Goal: Navigation & Orientation: Find specific page/section

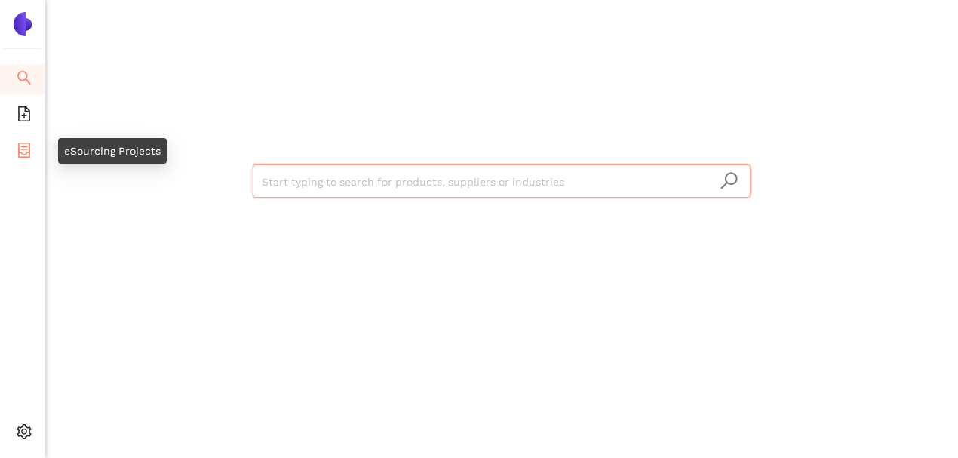
click at [23, 155] on icon "container" at bounding box center [24, 150] width 12 height 15
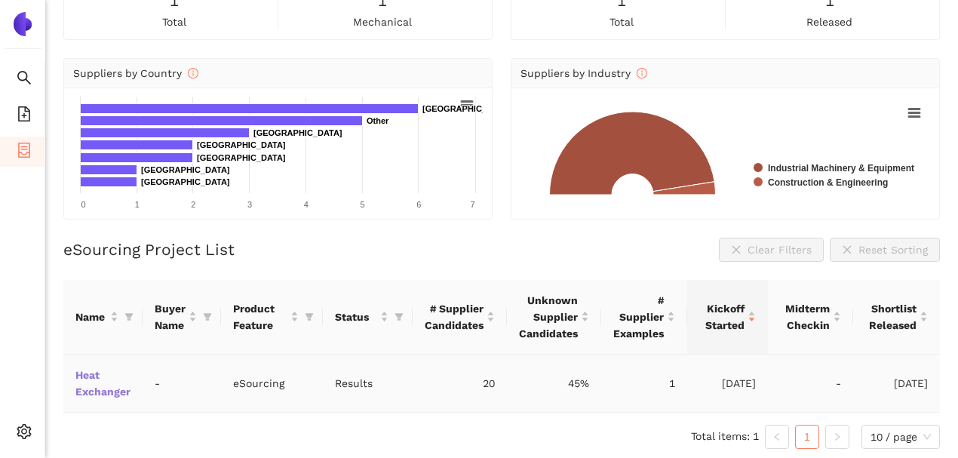
scroll to position [107, 0]
click at [205, 318] on icon "filter" at bounding box center [207, 316] width 9 height 9
click at [142, 352] on input "text" at bounding box center [147, 356] width 106 height 17
click at [308, 242] on div "eSourcing Project List Clear Filters Reset Sorting" at bounding box center [501, 250] width 877 height 24
click at [0, 0] on link "Heat Exchanger" at bounding box center [0, 0] width 0 height 0
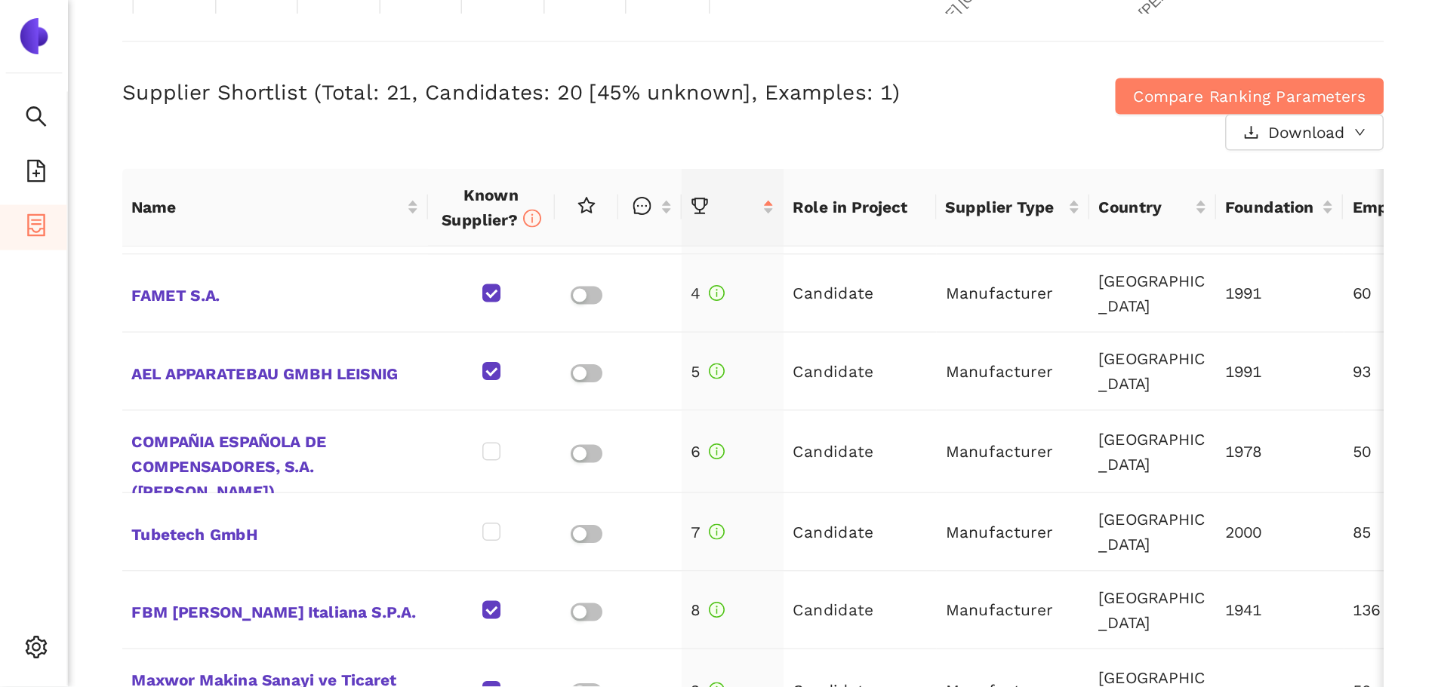
scroll to position [151, 0]
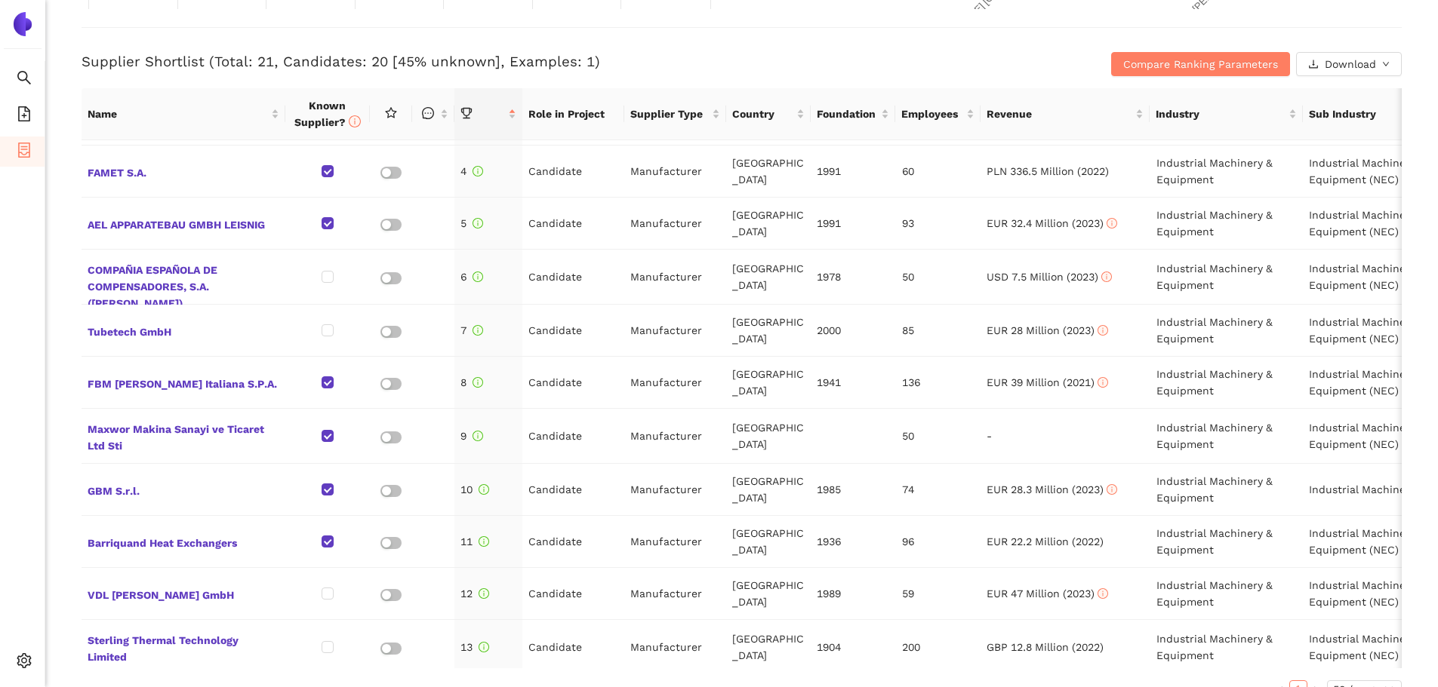
click at [924, 52] on h3 "Supplier Shortlist (Total: 21, Candidates: 20 [45% unknown], Examples: 1)" at bounding box center [522, 62] width 880 height 20
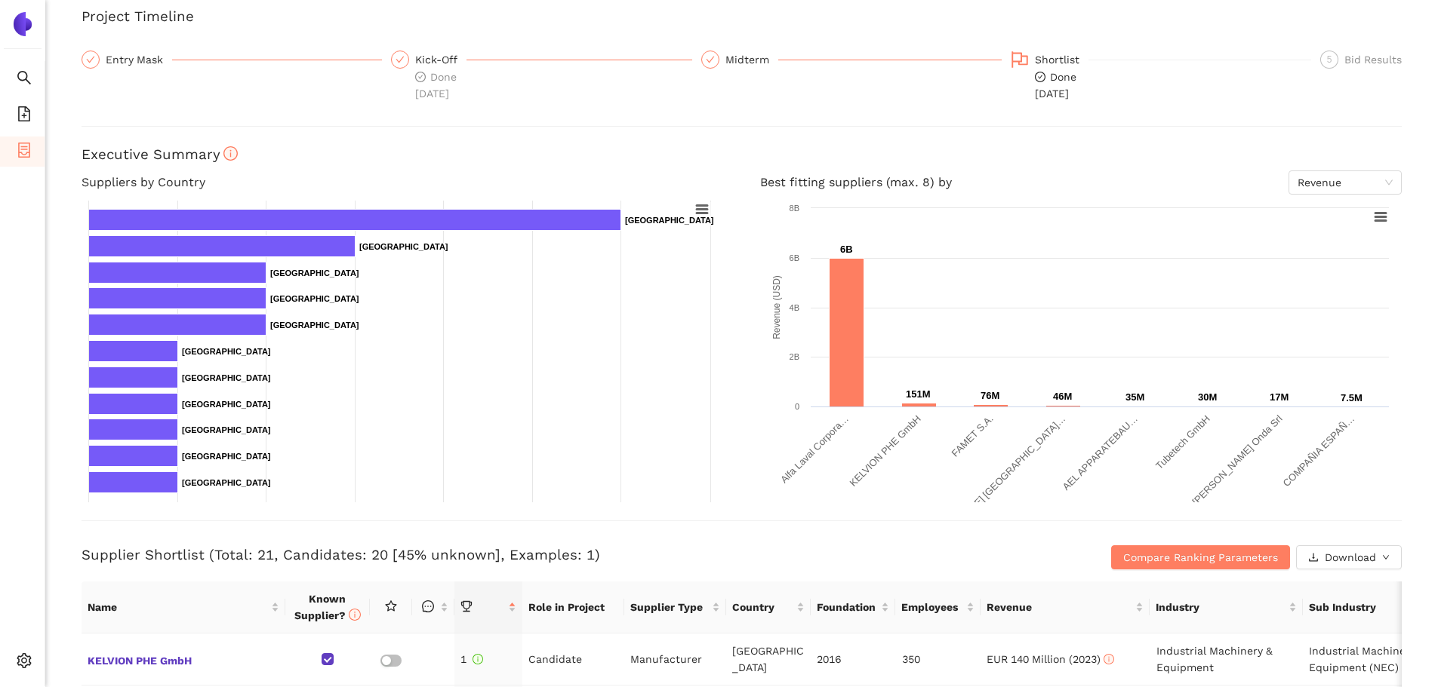
scroll to position [0, 0]
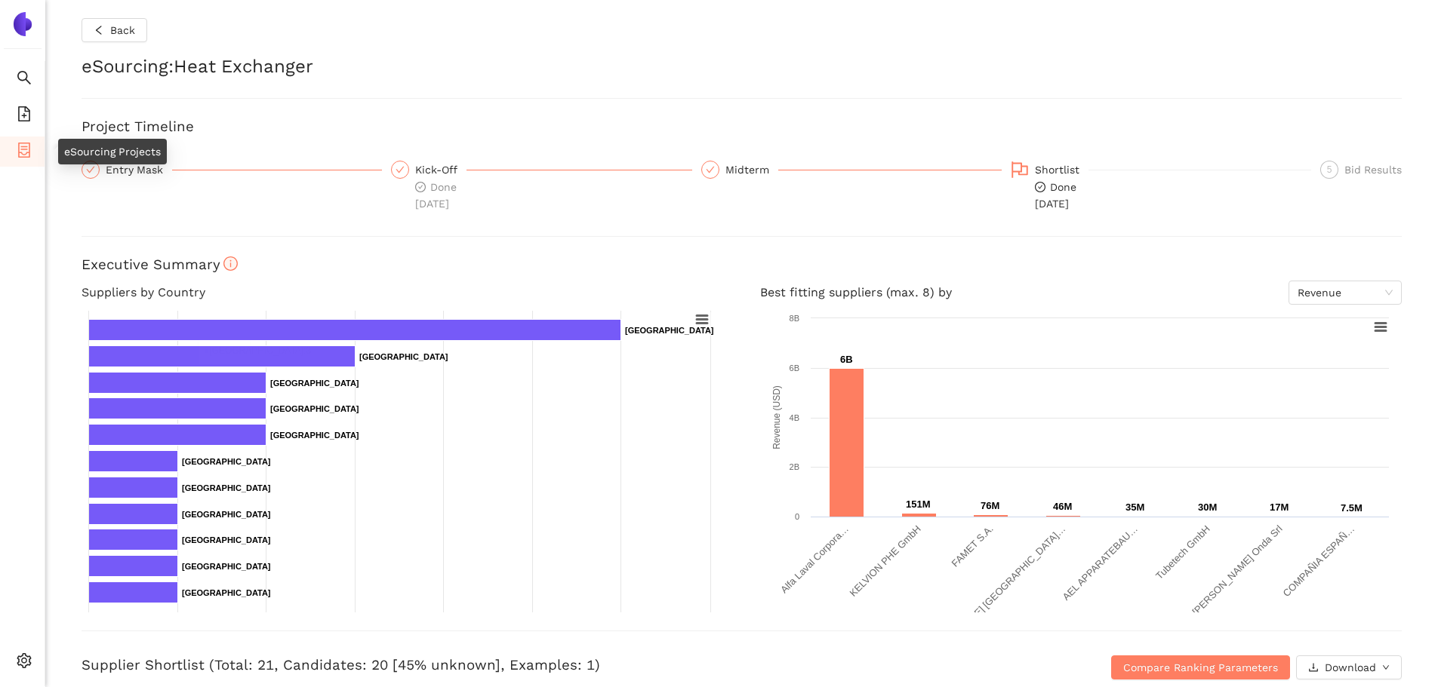
click at [23, 151] on icon "container" at bounding box center [24, 150] width 15 height 15
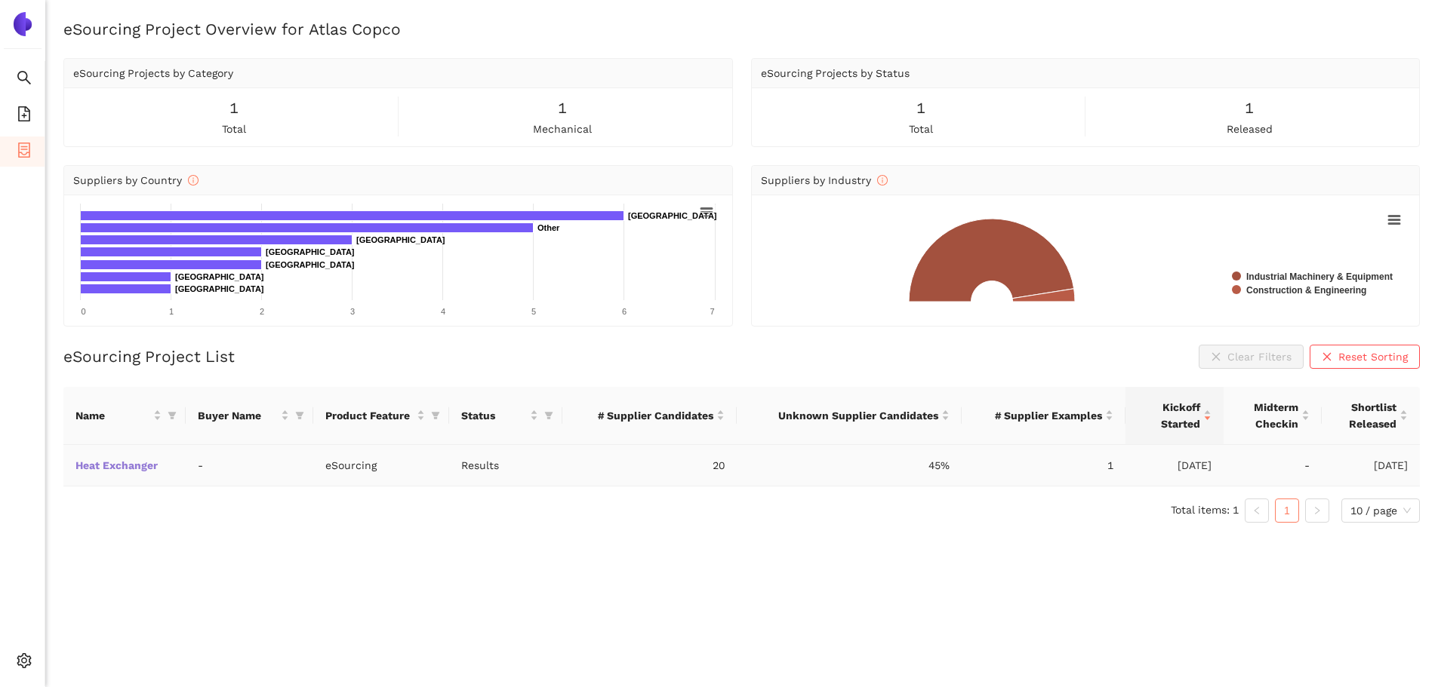
click at [0, 0] on link "Heat Exchanger" at bounding box center [0, 0] width 0 height 0
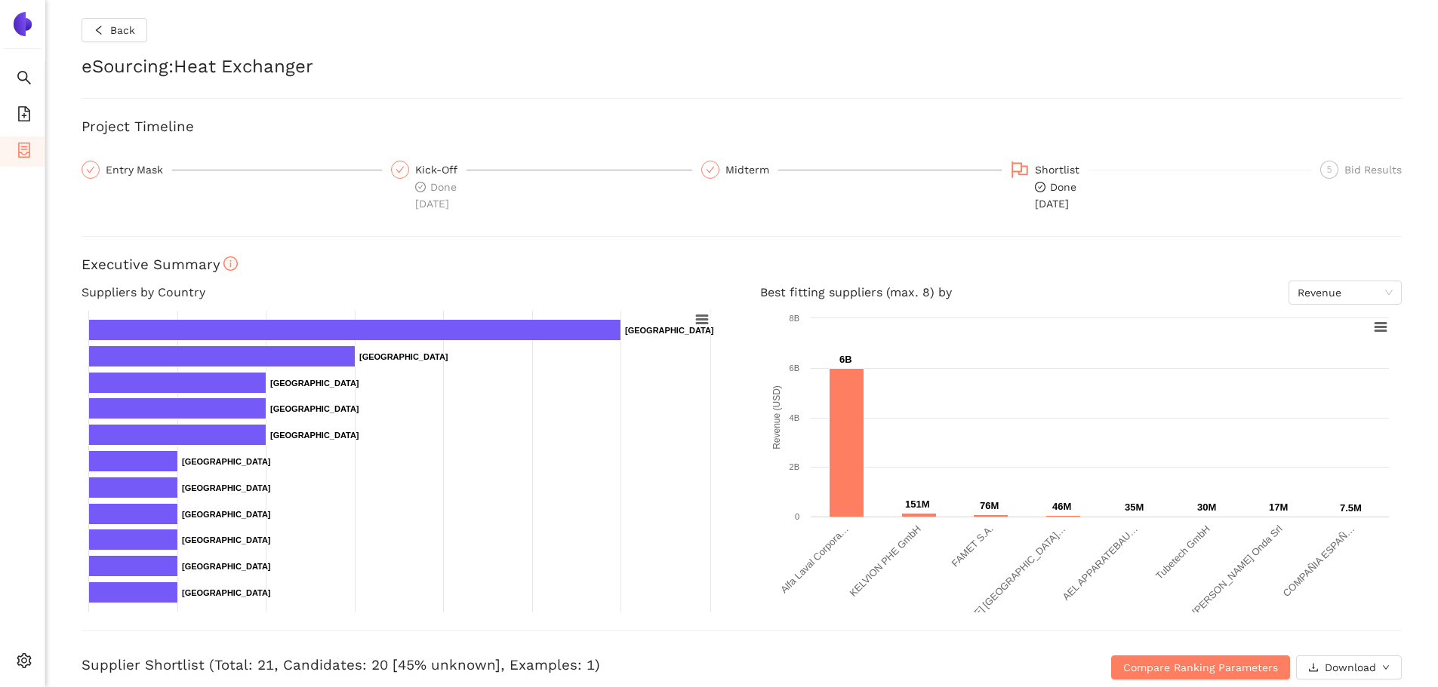
click at [22, 15] on img at bounding box center [23, 24] width 24 height 24
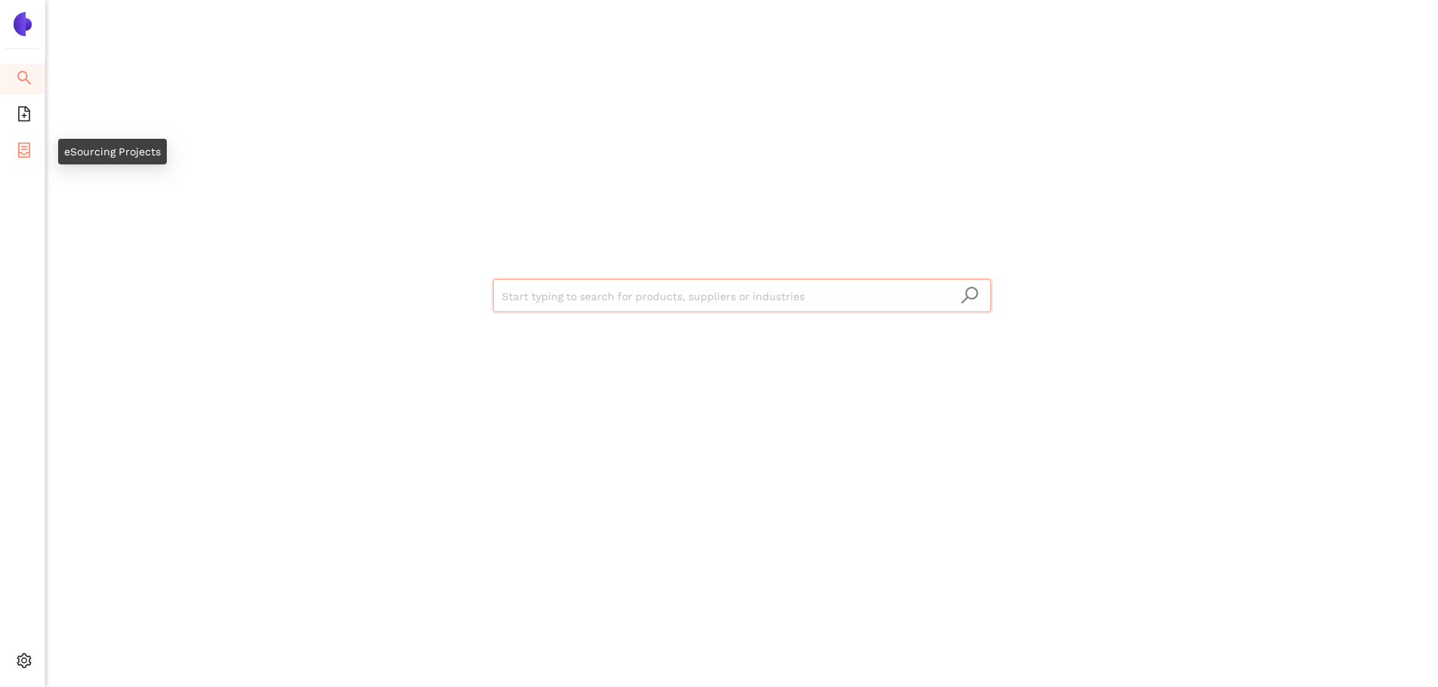
click at [13, 152] on li "eSourcing Projects" at bounding box center [22, 152] width 45 height 30
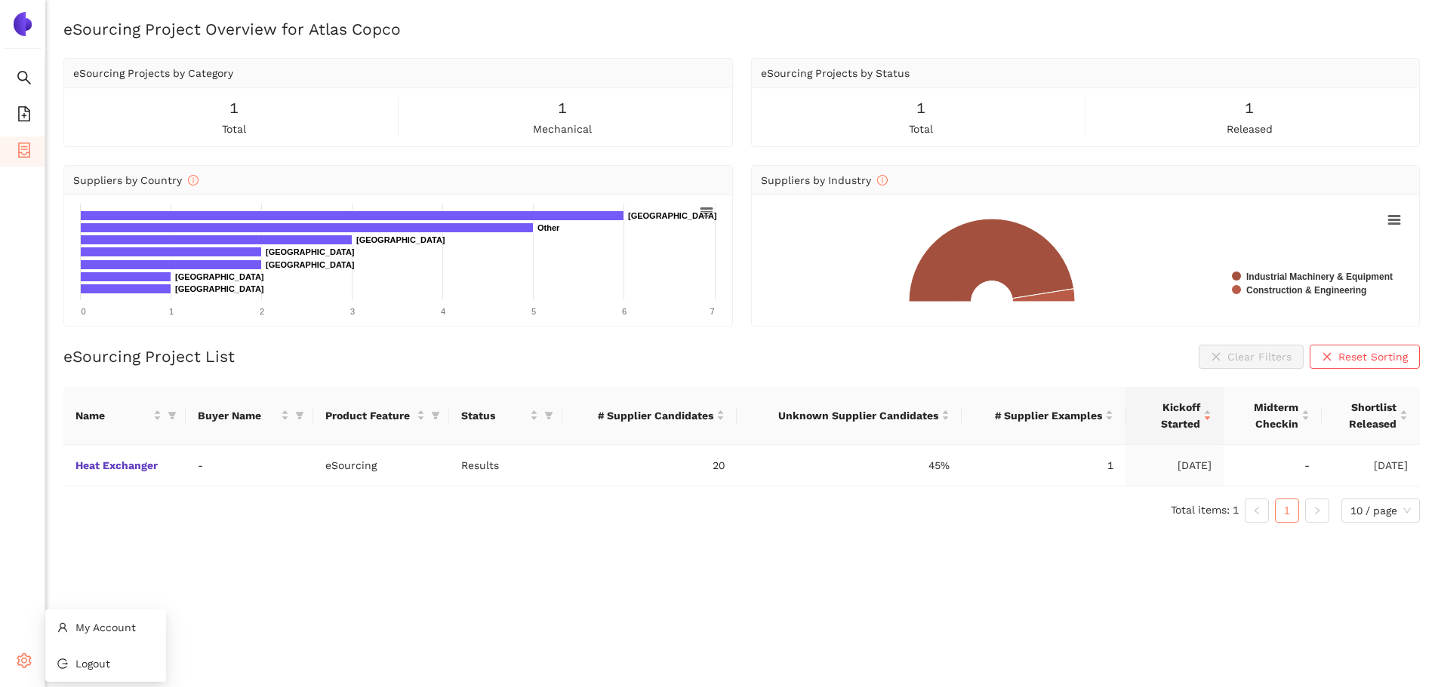
click at [8, 457] on div "Settings" at bounding box center [22, 663] width 45 height 30
click at [80, 457] on li "My Account" at bounding box center [105, 628] width 121 height 30
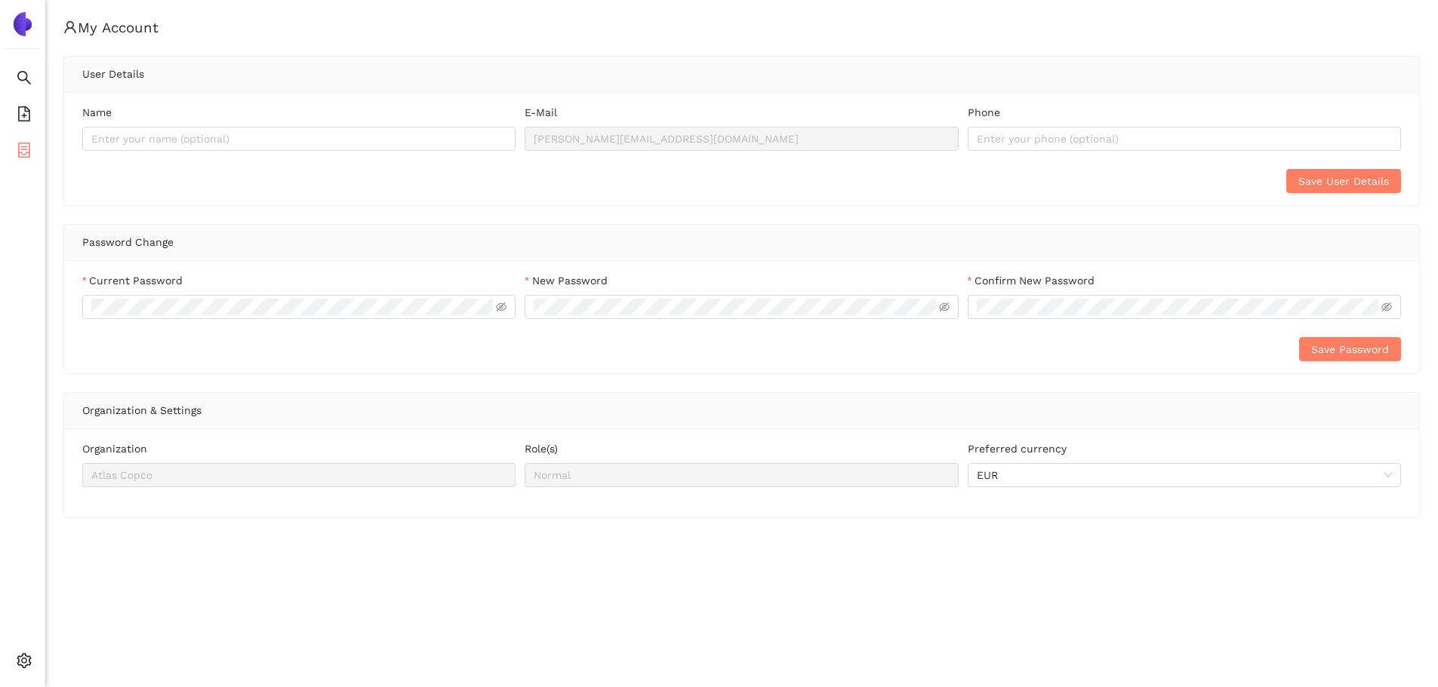
click at [29, 143] on icon "container" at bounding box center [24, 150] width 12 height 15
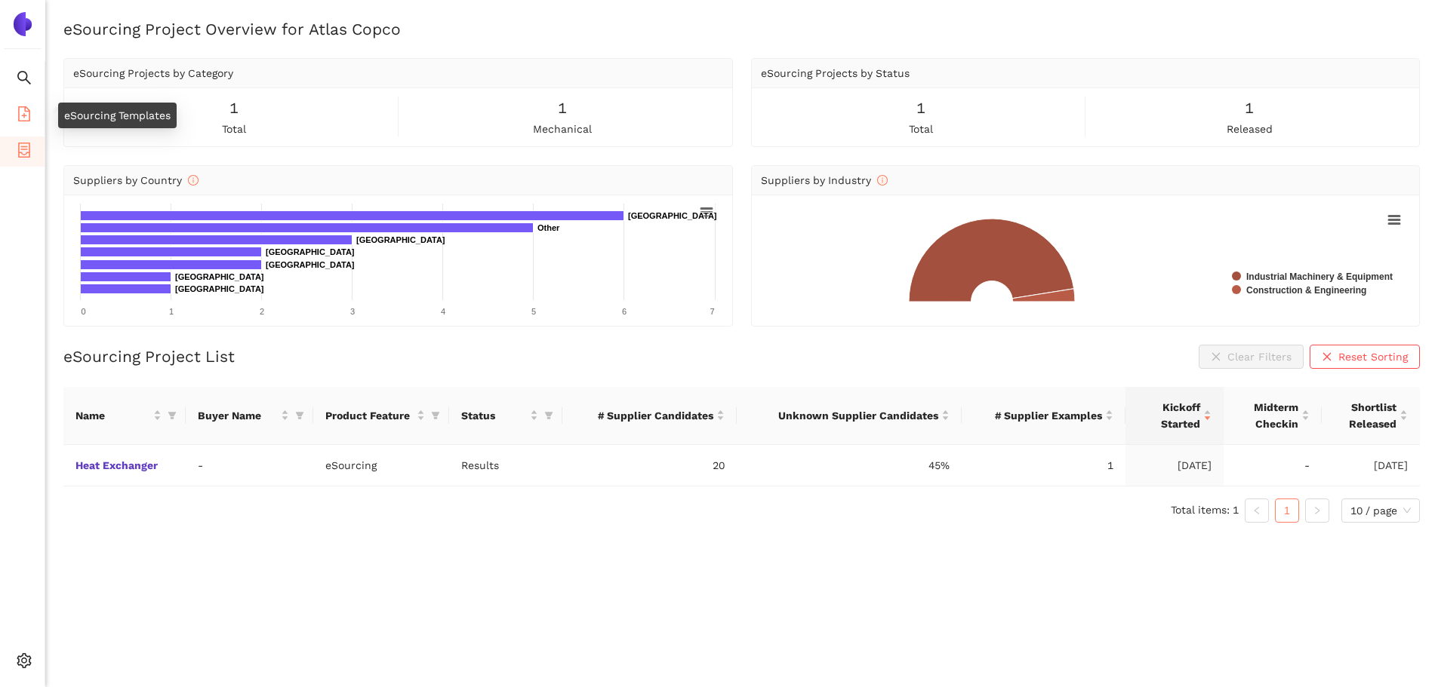
click at [29, 102] on span "file-add" at bounding box center [24, 116] width 15 height 30
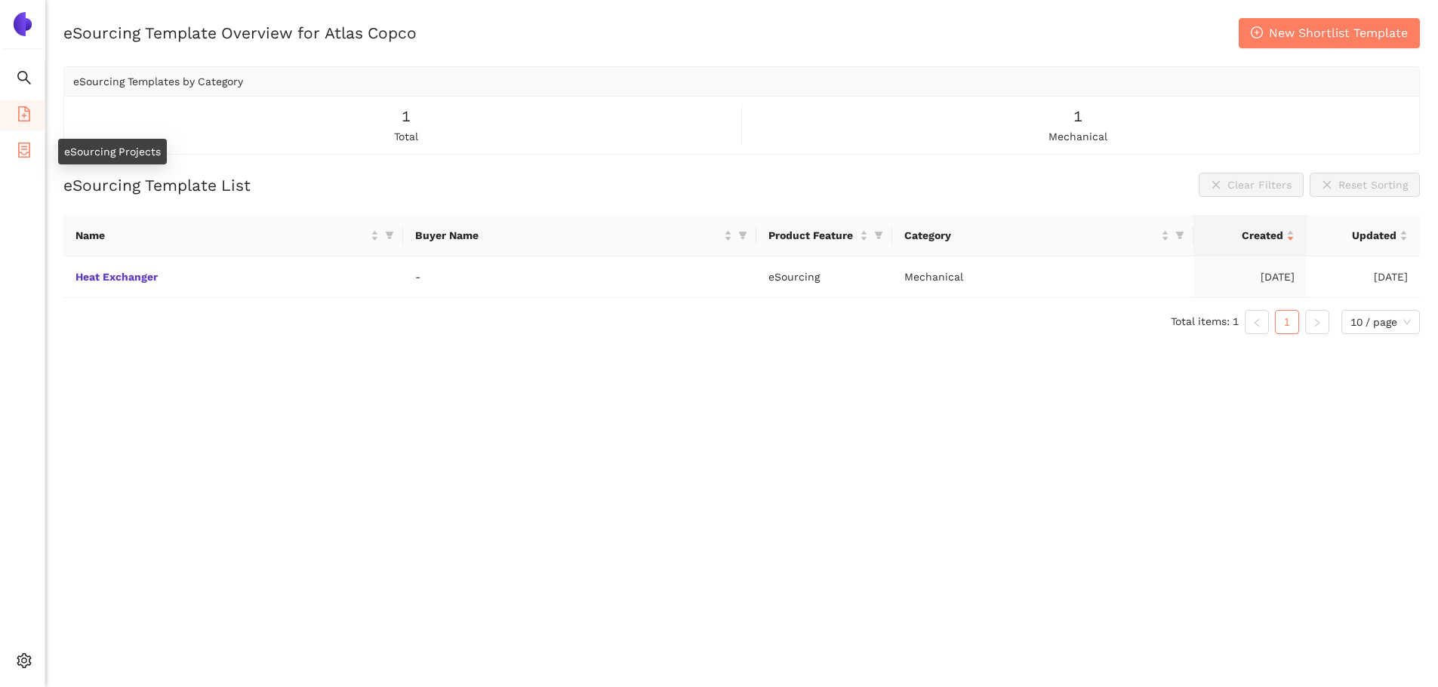
click at [29, 143] on icon "container" at bounding box center [24, 150] width 12 height 15
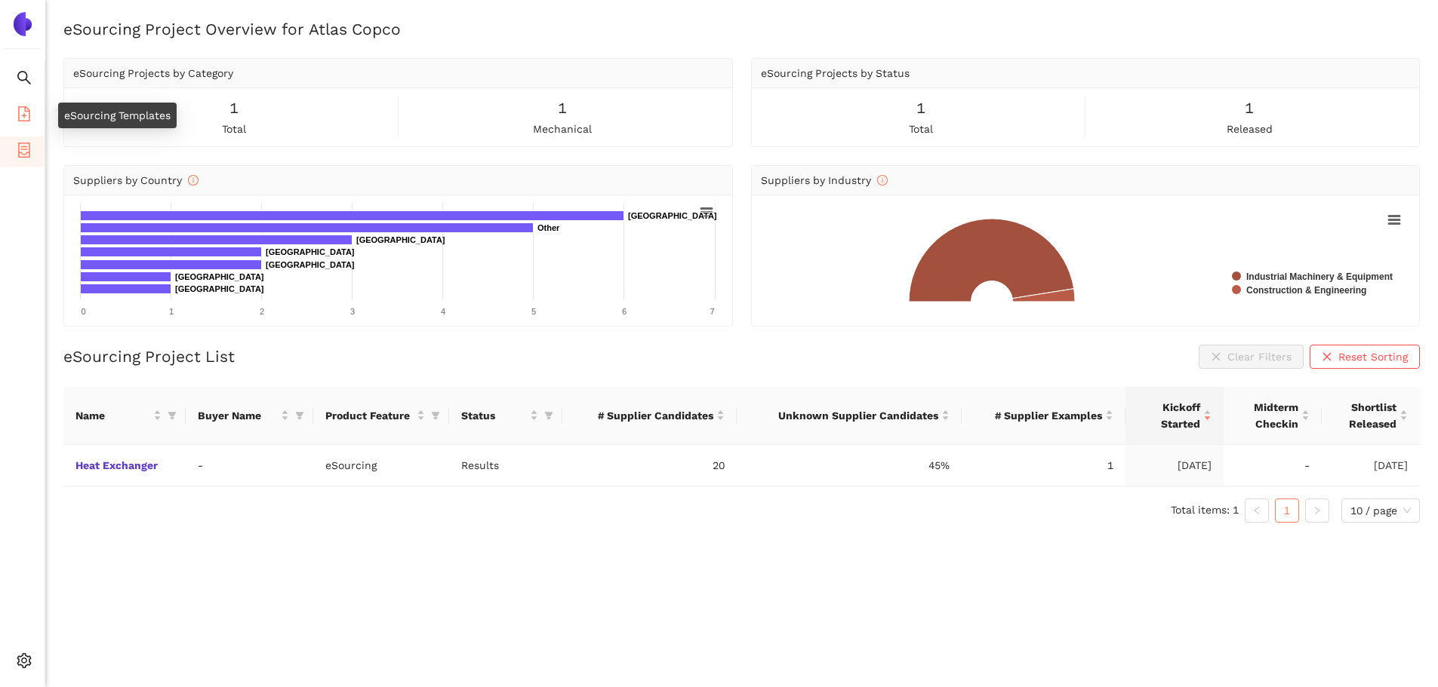
click at [28, 119] on icon "file-add" at bounding box center [24, 113] width 15 height 15
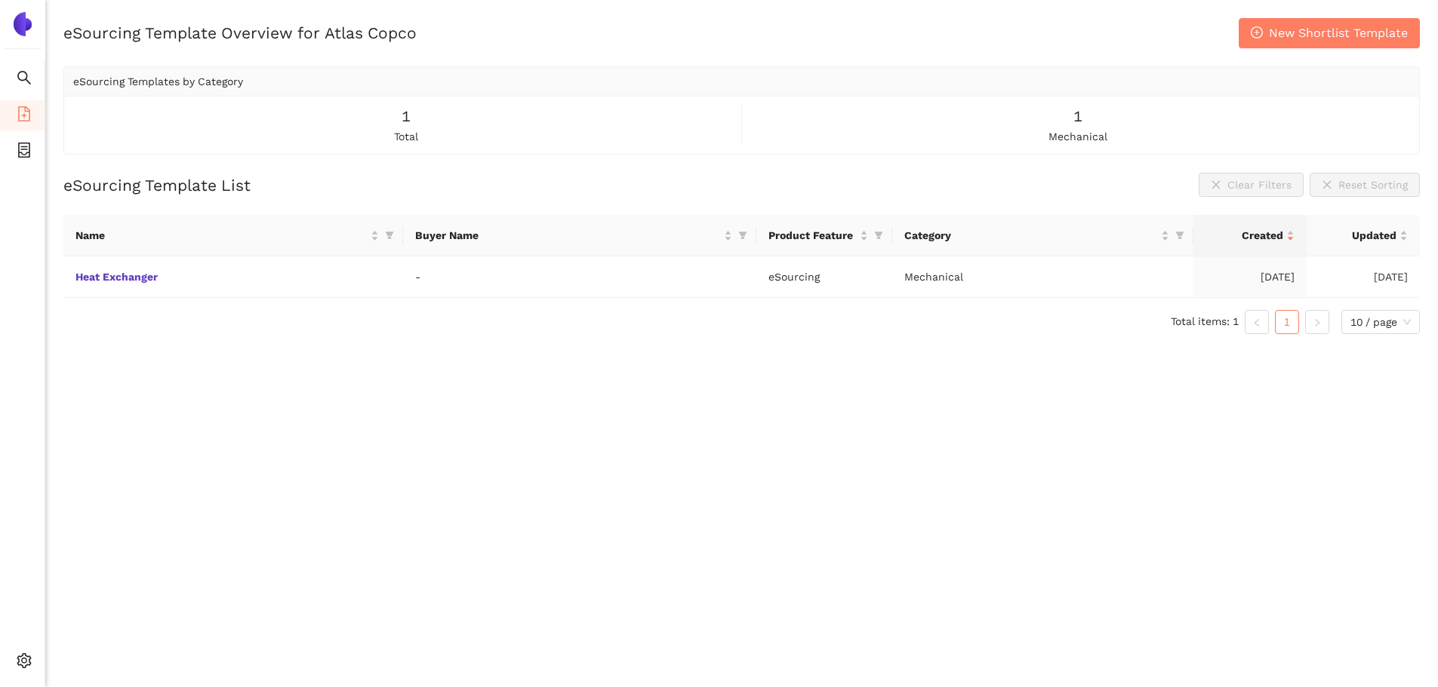
click at [158, 54] on div "eSourcing Template Overview for Atlas Copco New Shortlist Template eSourcing Te…" at bounding box center [741, 86] width 1356 height 137
click at [29, 15] on img at bounding box center [23, 24] width 24 height 24
